Goal: Task Accomplishment & Management: Use online tool/utility

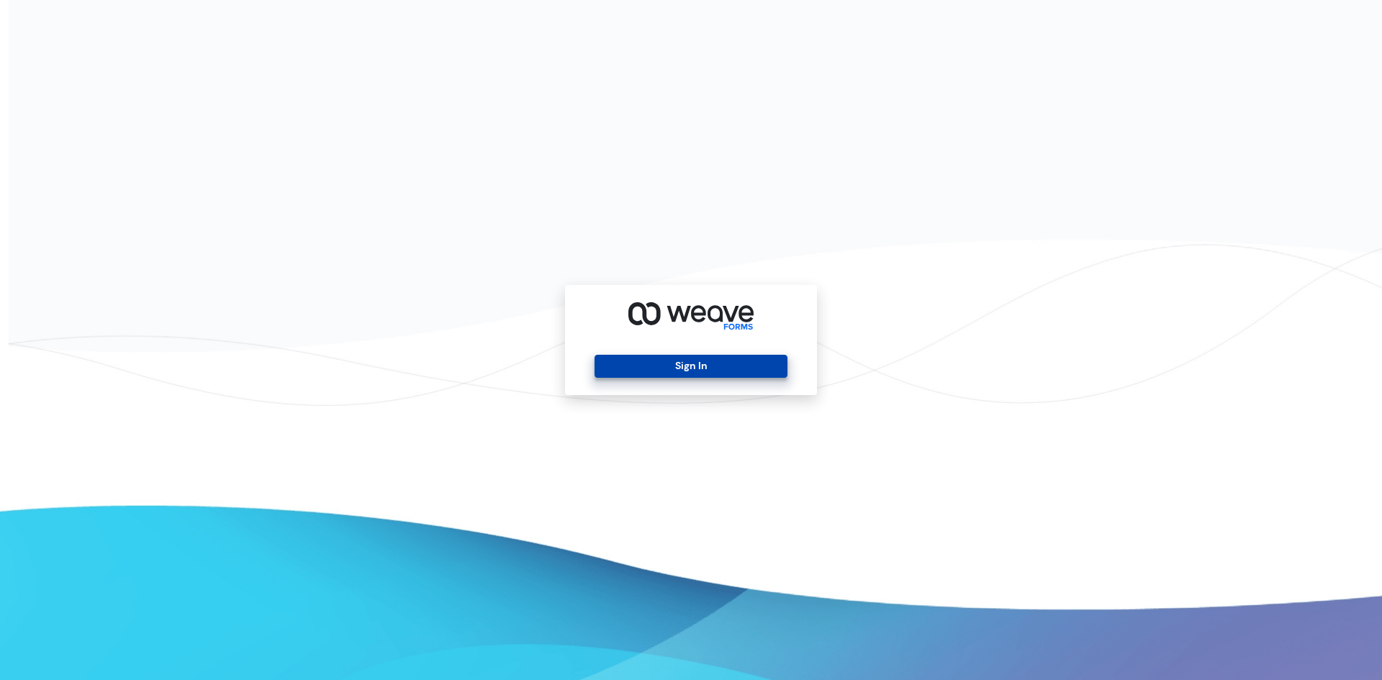
click at [748, 360] on button "Sign In" at bounding box center [690, 366] width 192 height 23
